Goal: Find specific page/section: Find specific page/section

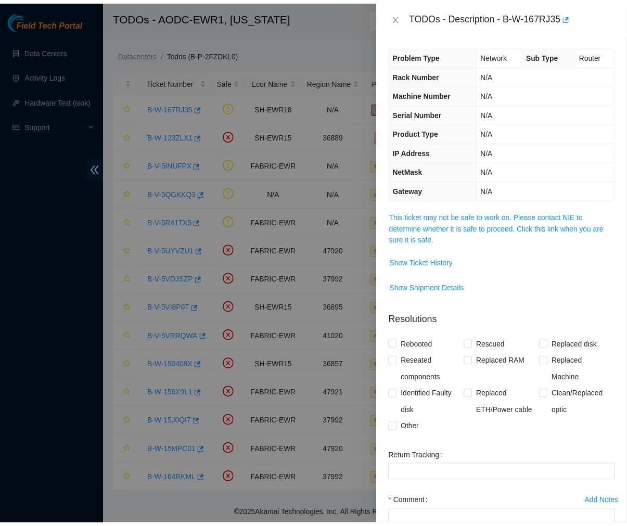
scroll to position [86, 0]
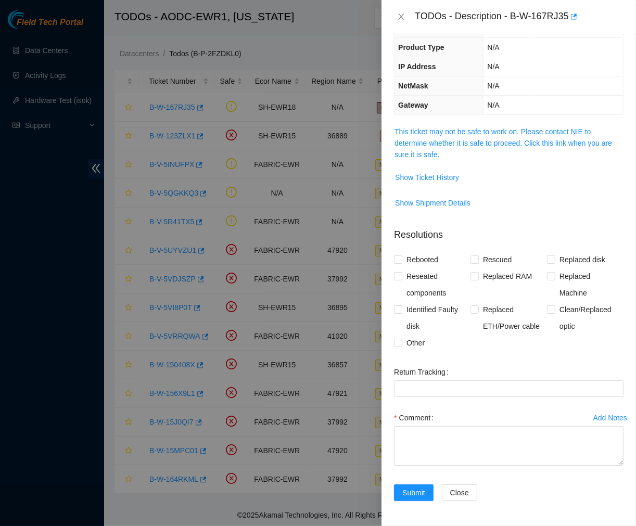
click at [396, 32] on div "TODOs - Description - B-W-167RJ35" at bounding box center [508, 16] width 254 height 33
click at [401, 18] on icon "close" at bounding box center [401, 16] width 8 height 8
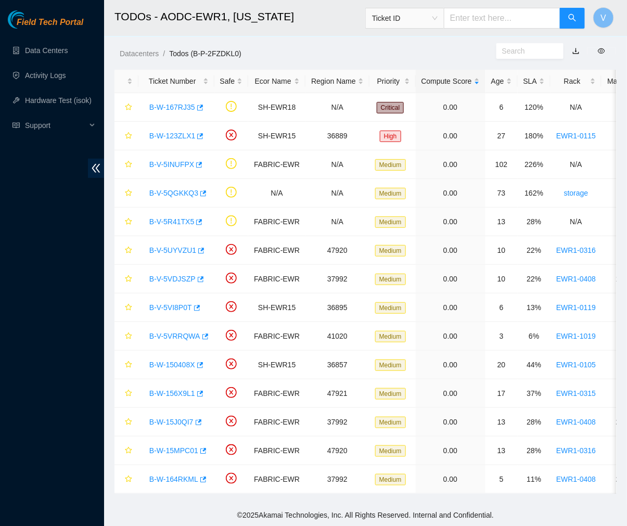
scroll to position [121, 0]
click at [34, 54] on link "Data Centers" at bounding box center [46, 50] width 43 height 8
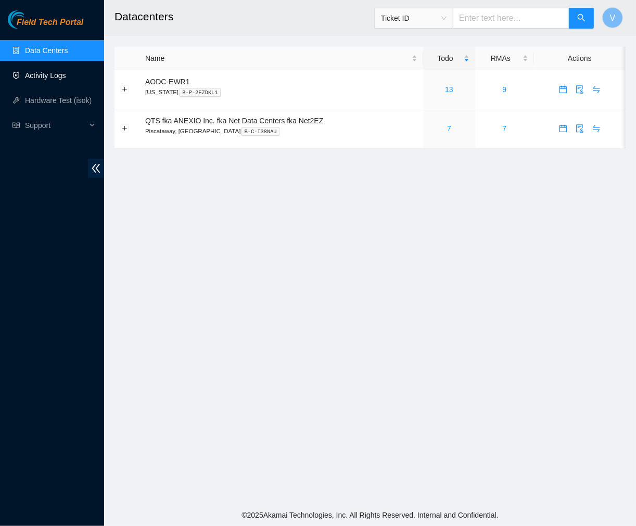
click at [66, 75] on link "Activity Logs" at bounding box center [45, 75] width 41 height 8
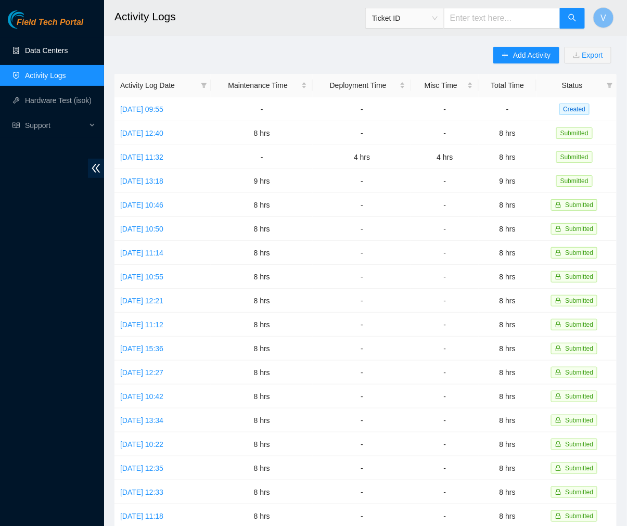
click at [50, 53] on link "Data Centers" at bounding box center [46, 50] width 43 height 8
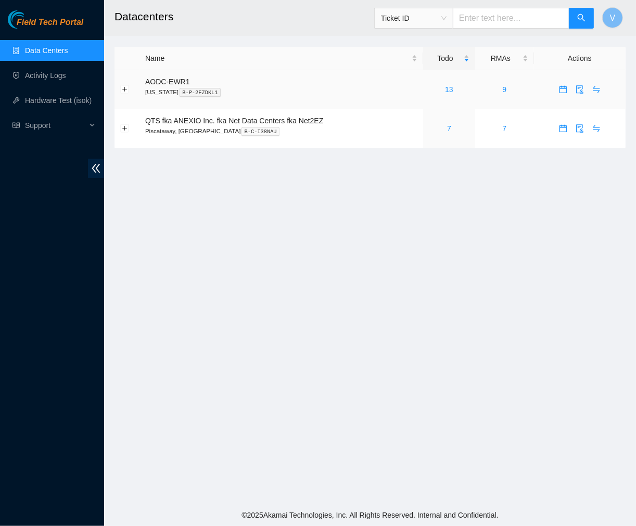
click at [454, 89] on div "13" at bounding box center [449, 89] width 41 height 11
